Goal: Task Accomplishment & Management: Complete application form

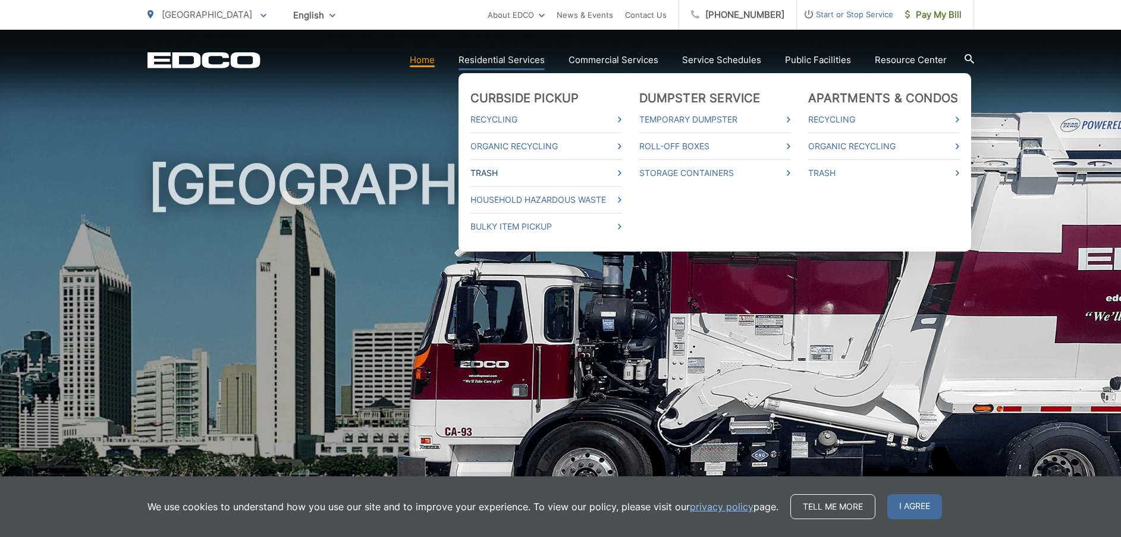
click at [621, 171] on link "Trash" at bounding box center [545, 173] width 151 height 14
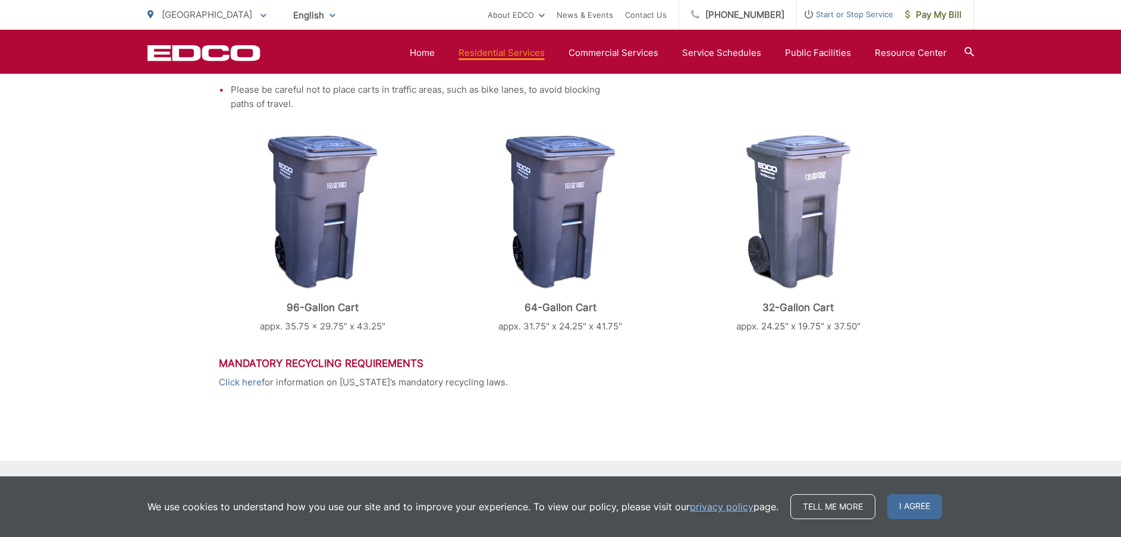
scroll to position [554, 0]
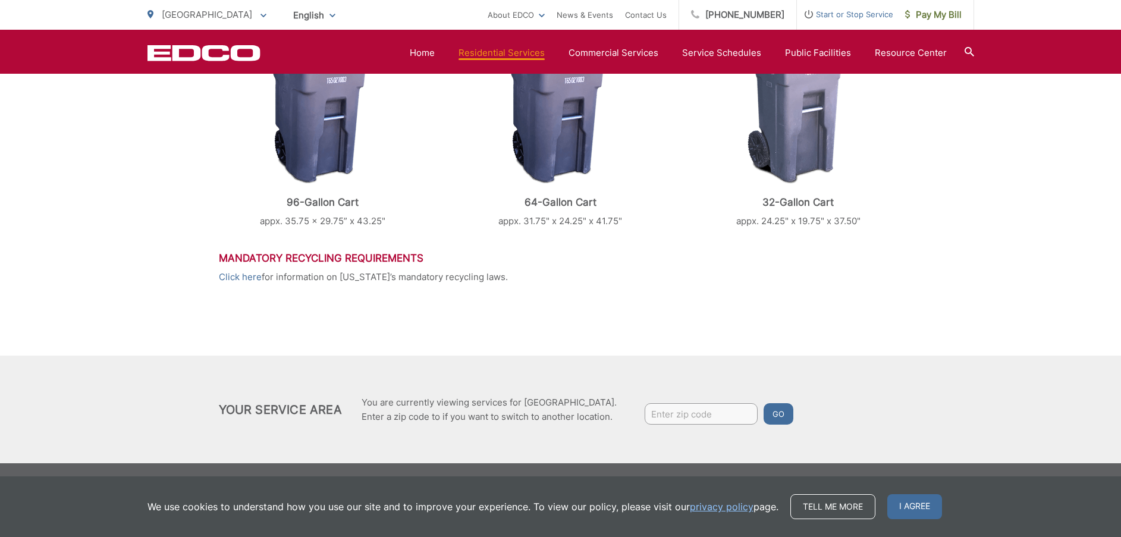
click at [324, 259] on h3 "Mandatory Recycling Requirements" at bounding box center [561, 258] width 684 height 12
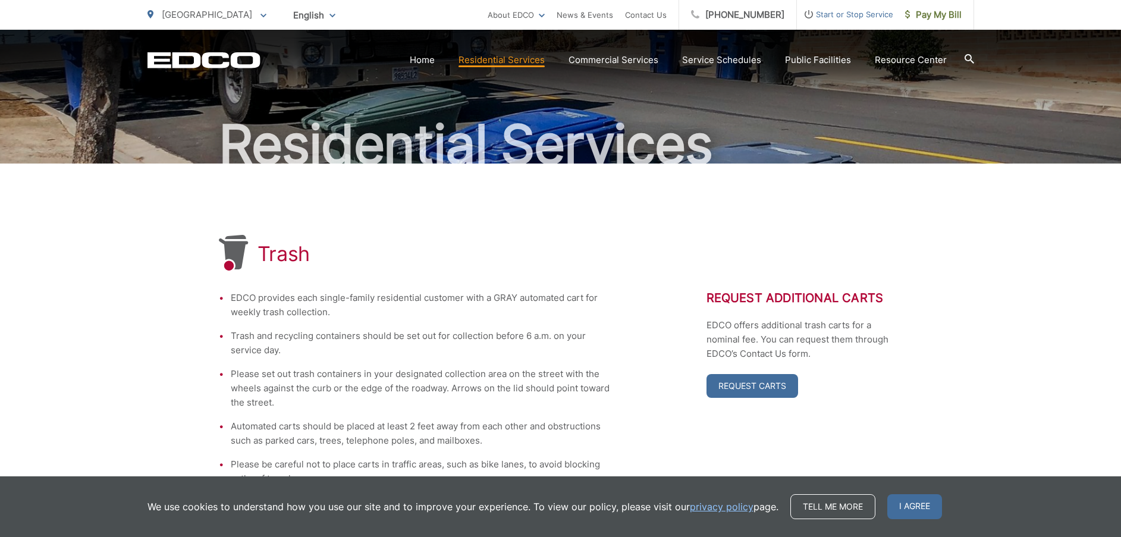
scroll to position [0, 0]
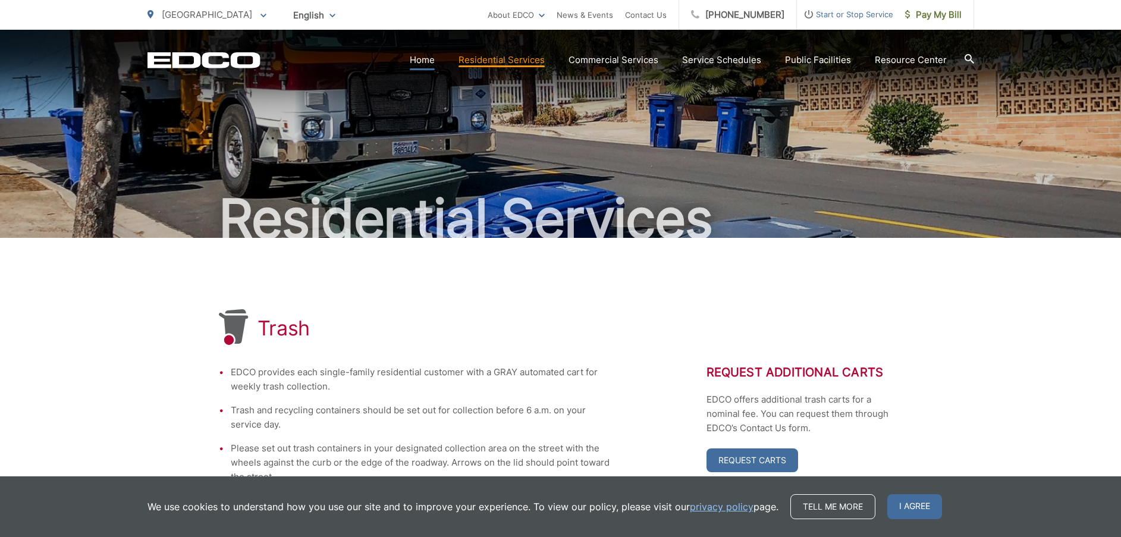
click at [418, 61] on link "Home" at bounding box center [422, 60] width 25 height 14
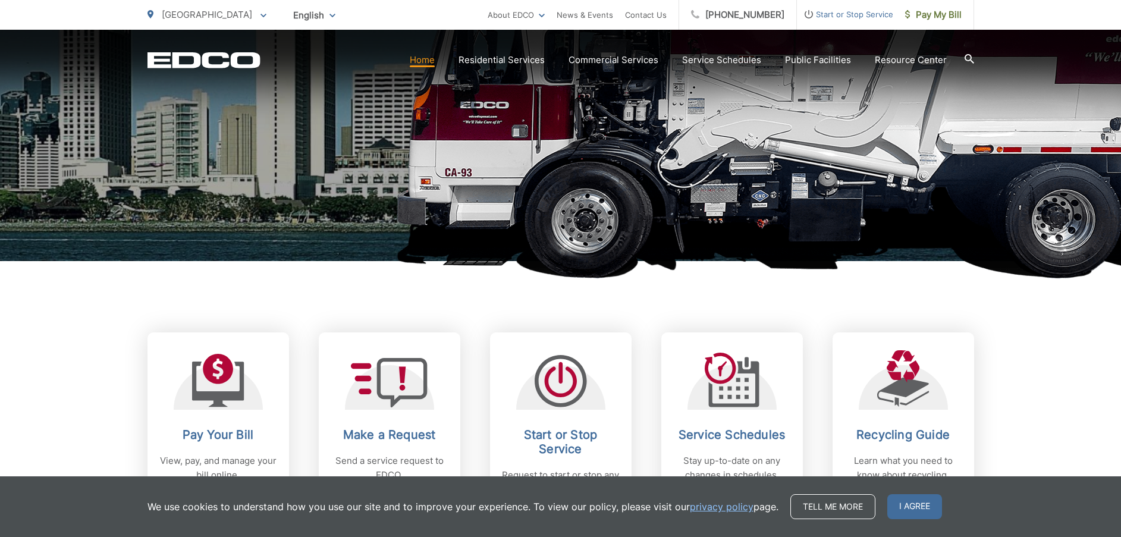
scroll to position [357, 0]
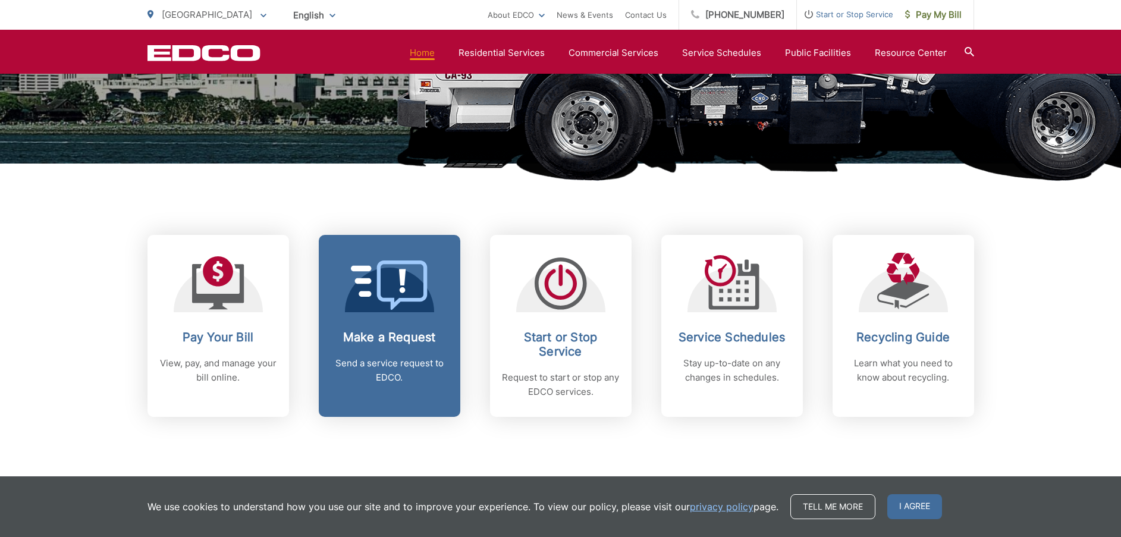
click at [383, 329] on link "Make a Request Send a service request to EDCO." at bounding box center [390, 326] width 142 height 182
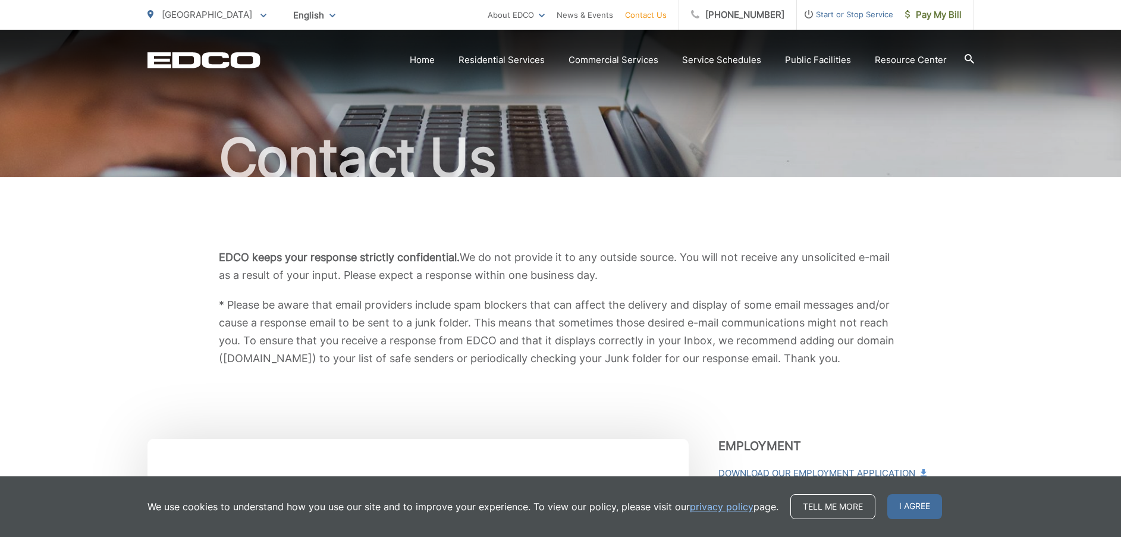
scroll to position [180, 0]
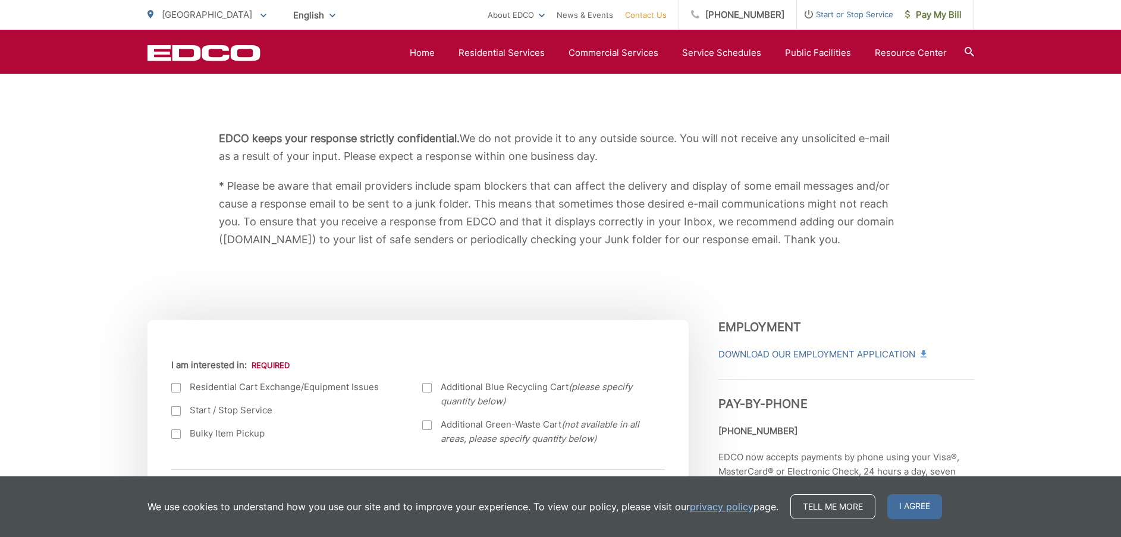
drag, startPoint x: 463, startPoint y: 138, endPoint x: 631, endPoint y: 165, distance: 170.4
click at [631, 165] on p "EDCO keeps your response strictly confidential. We do not provide it to any out…" at bounding box center [561, 148] width 684 height 36
click at [494, 178] on p "* Please be aware that email providers include spam blockers that can affect th…" at bounding box center [561, 212] width 684 height 71
drag, startPoint x: 406, startPoint y: 185, endPoint x: 885, endPoint y: 243, distance: 483.4
click at [885, 243] on p "* Please be aware that email providers include spam blockers that can affect th…" at bounding box center [561, 212] width 684 height 71
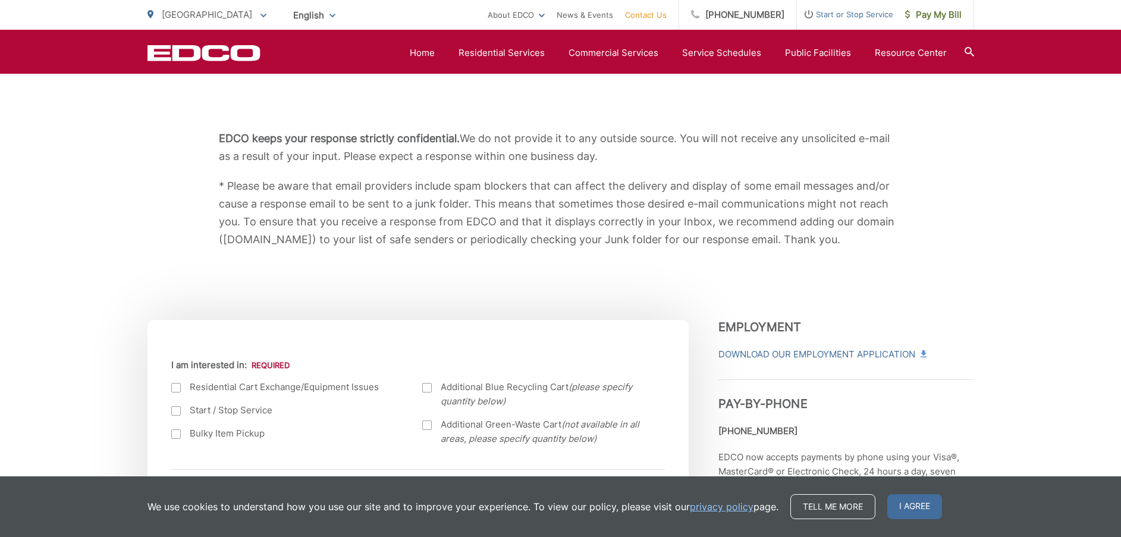
click at [848, 242] on p "* Please be aware that email providers include spam blockers that can affect th…" at bounding box center [561, 212] width 684 height 71
click at [829, 238] on p "* Please be aware that email providers include spam blockers that can affect th…" at bounding box center [561, 212] width 684 height 71
drag, startPoint x: 840, startPoint y: 238, endPoint x: 349, endPoint y: 158, distance: 497.1
click at [349, 158] on div "EDCO keeps your response strictly confidential. We do not provide it to any out…" at bounding box center [561, 189] width 684 height 119
